Goal: Transaction & Acquisition: Purchase product/service

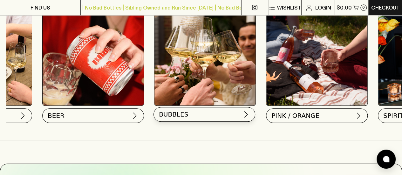
scroll to position [0, 201]
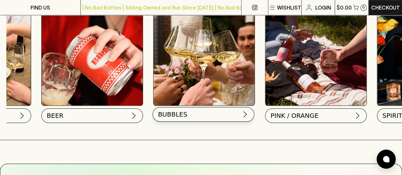
click at [181, 108] on button "BUBBLES" at bounding box center [203, 114] width 102 height 15
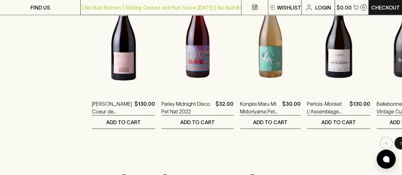
scroll to position [655, 0]
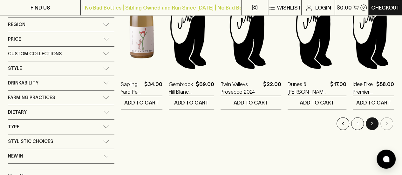
scroll to position [339, 0]
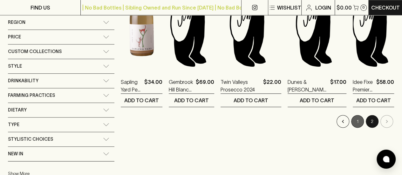
click at [357, 120] on button "1" at bounding box center [357, 121] width 13 height 13
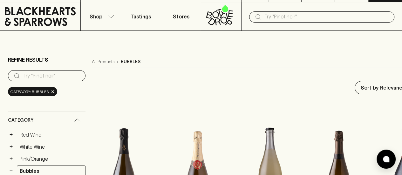
scroll to position [2, 0]
